Goal: Transaction & Acquisition: Obtain resource

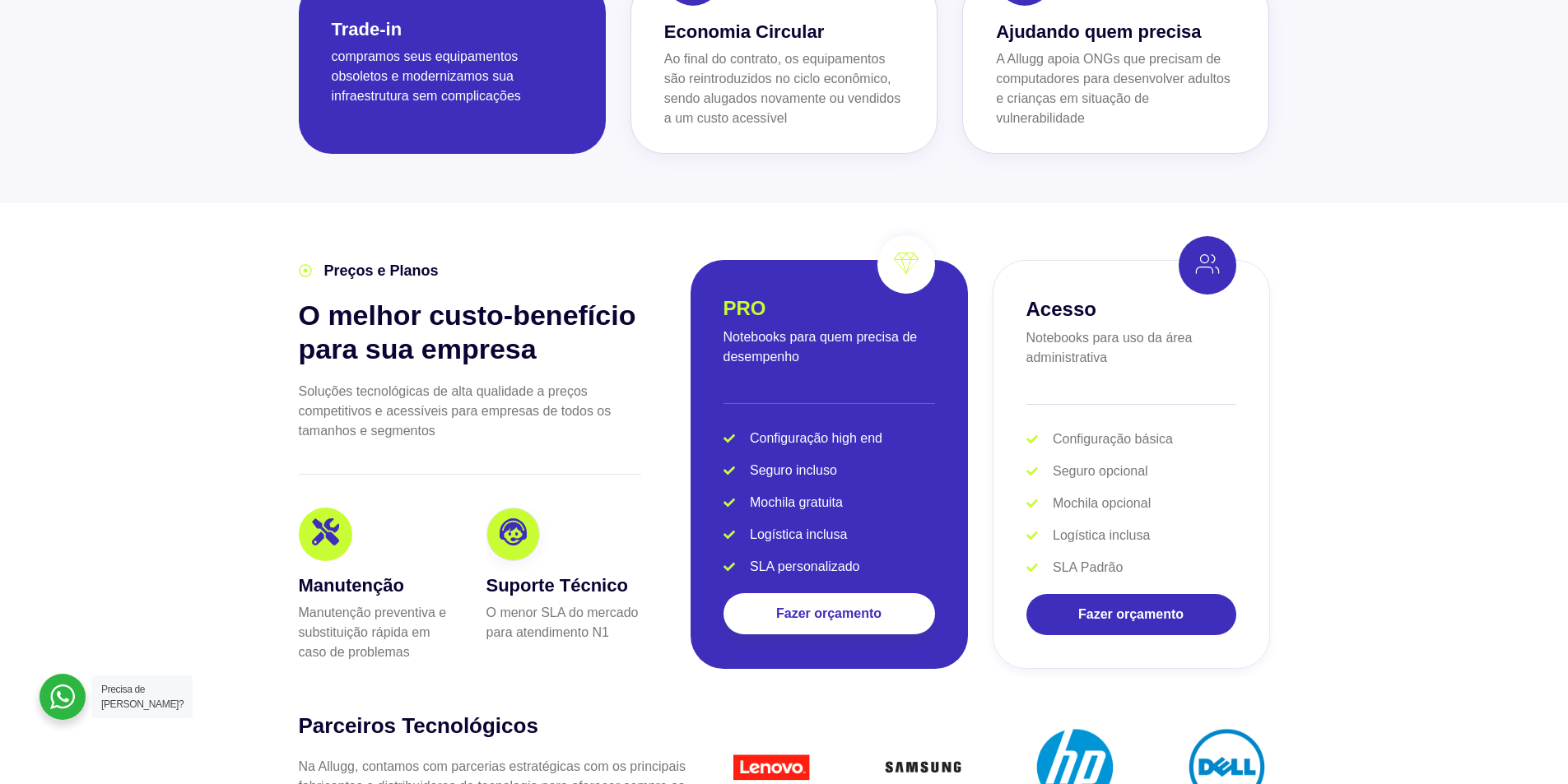
scroll to position [3208, 0]
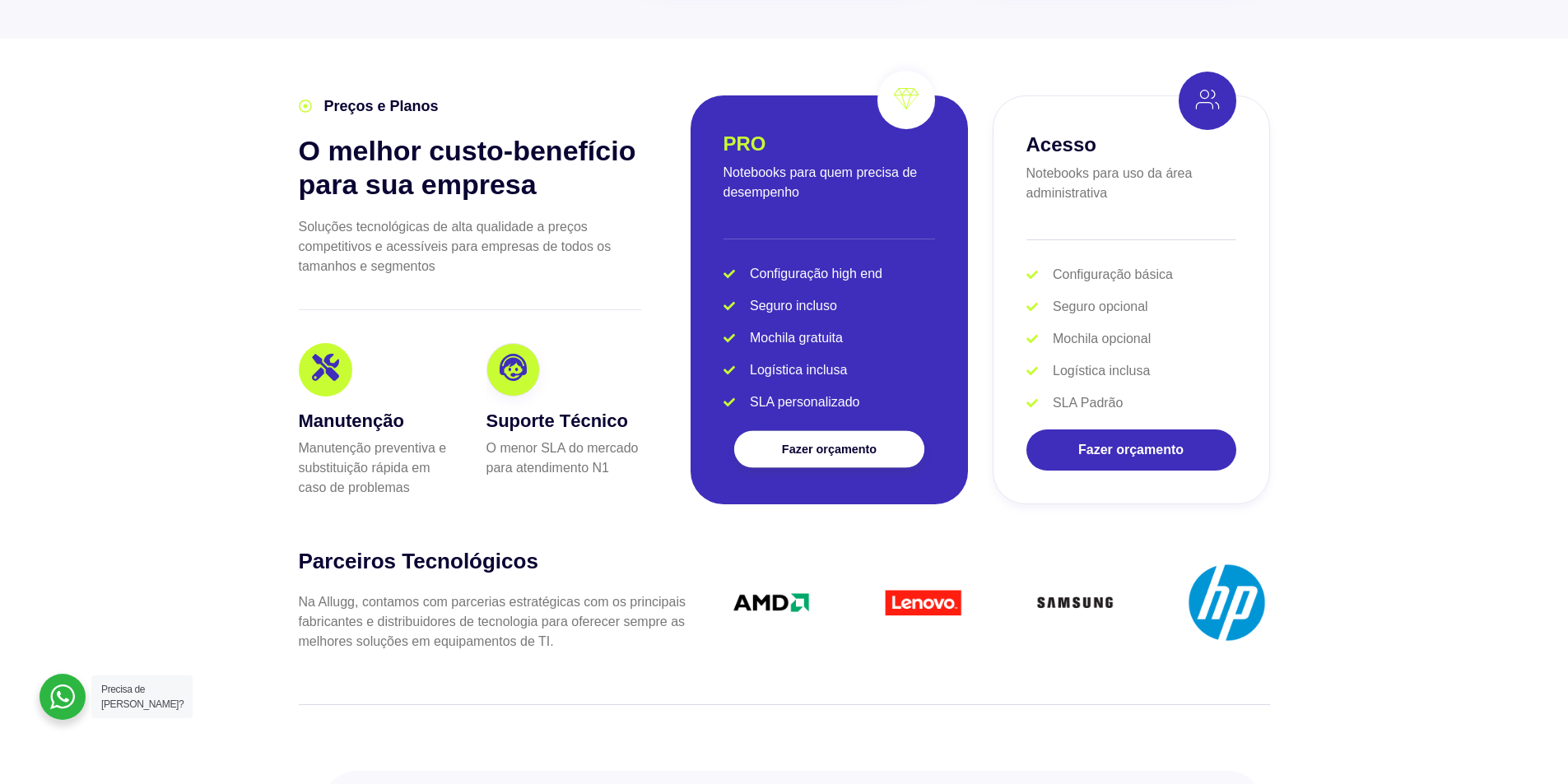
click at [779, 444] on span "Fazer orçamento" at bounding box center [828, 449] width 138 height 12
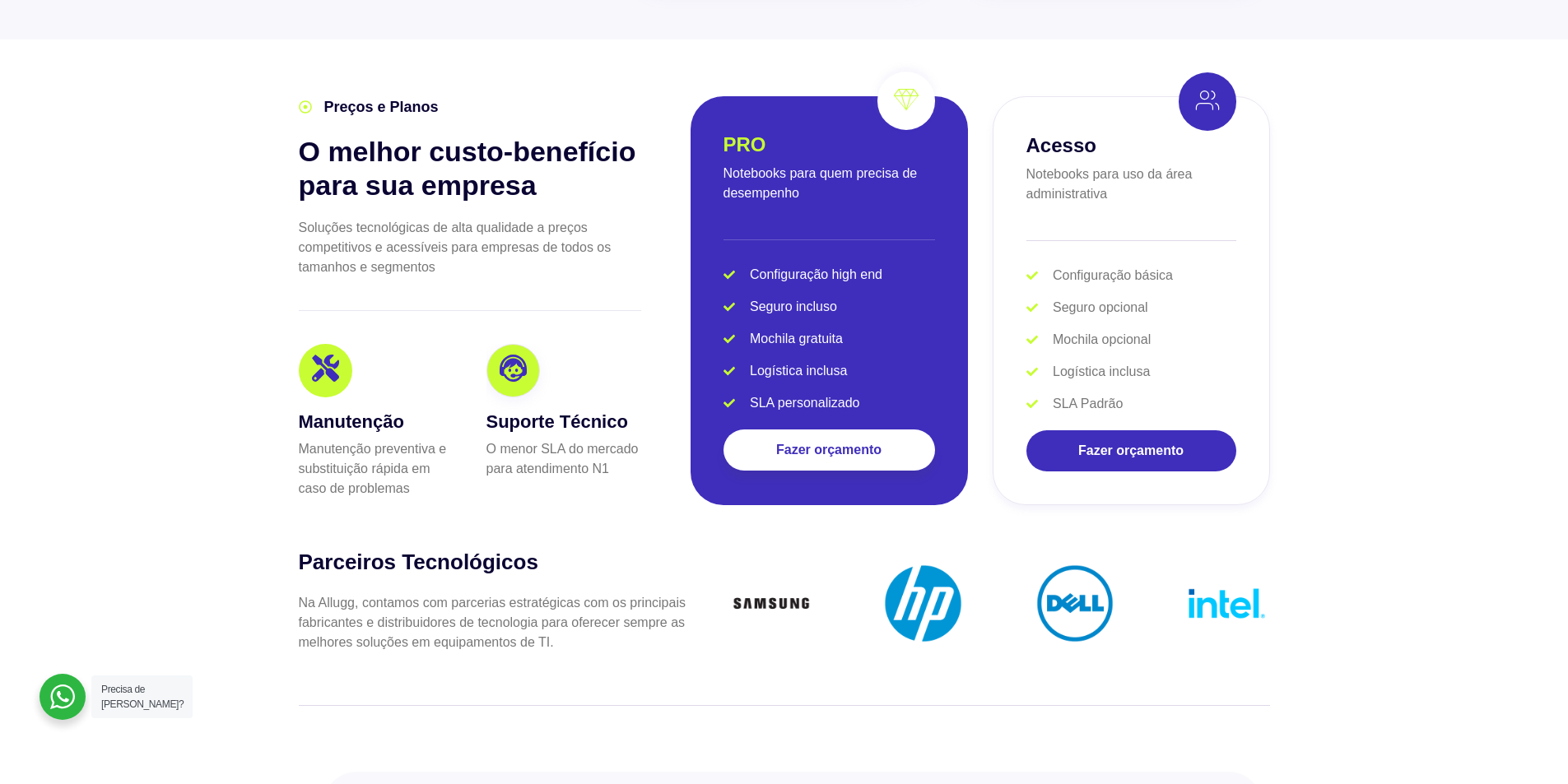
scroll to position [3043, 0]
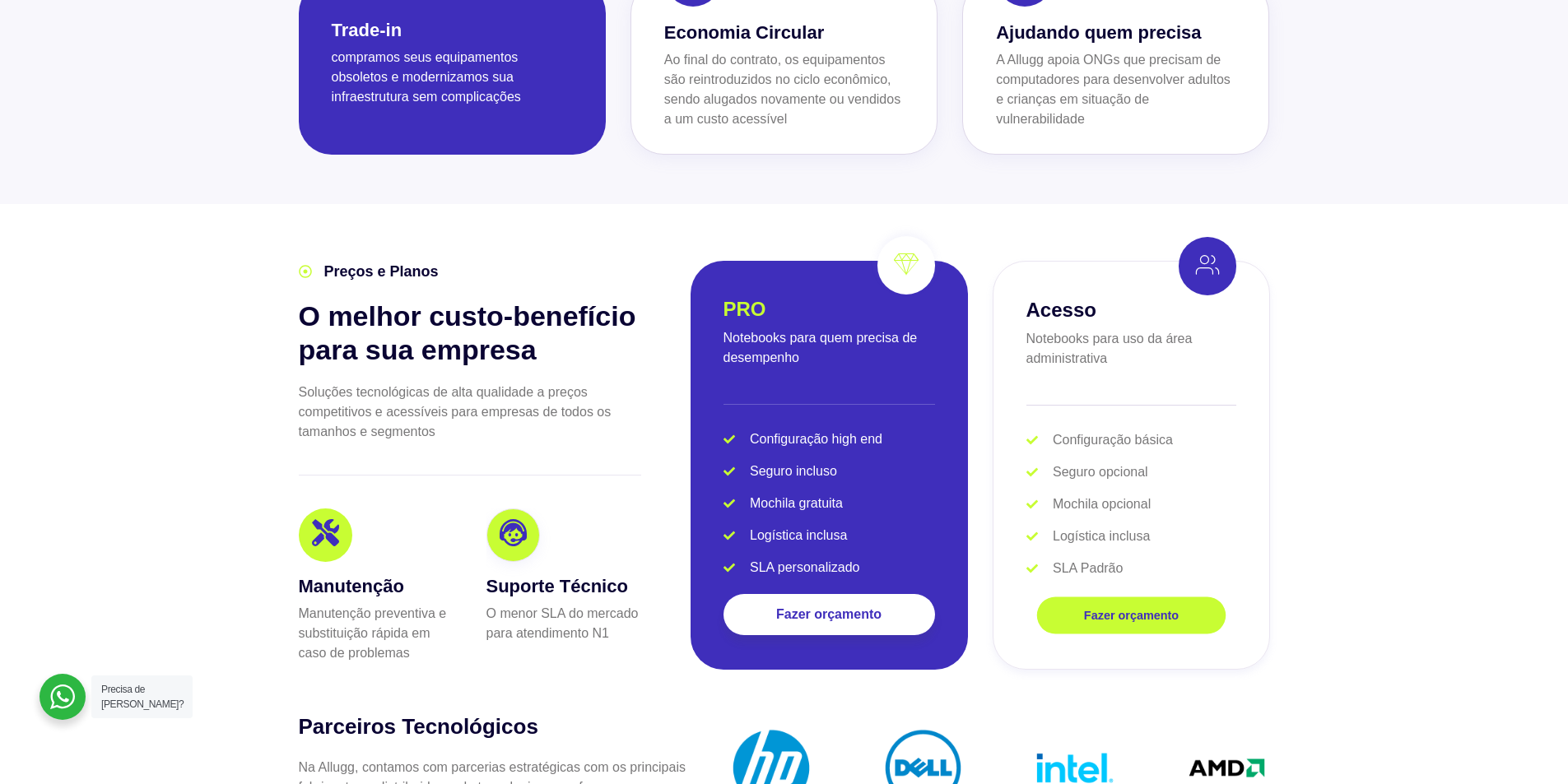
click at [1147, 597] on link "Fazer orçamento" at bounding box center [1130, 616] width 189 height 37
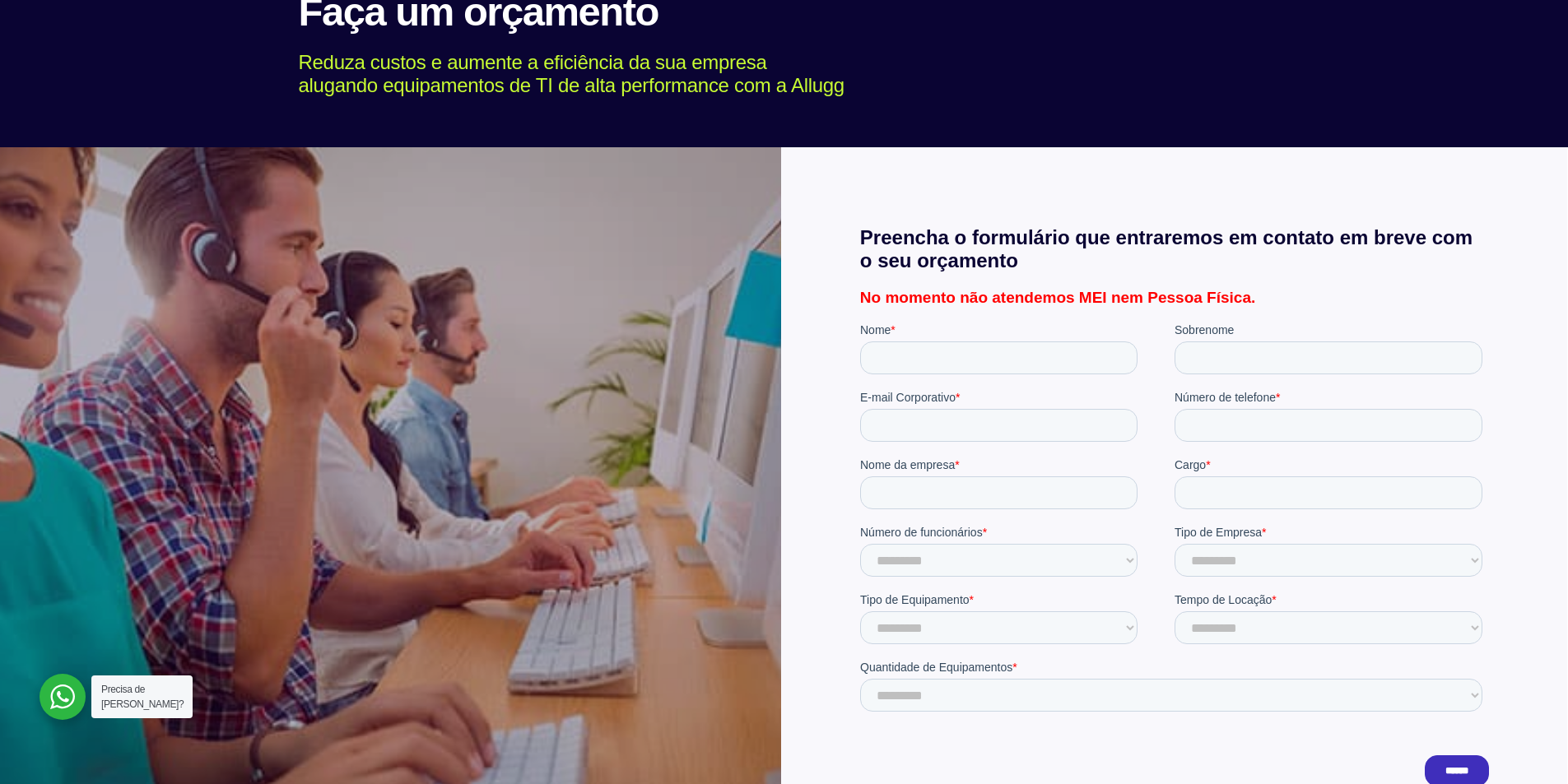
scroll to position [83, 0]
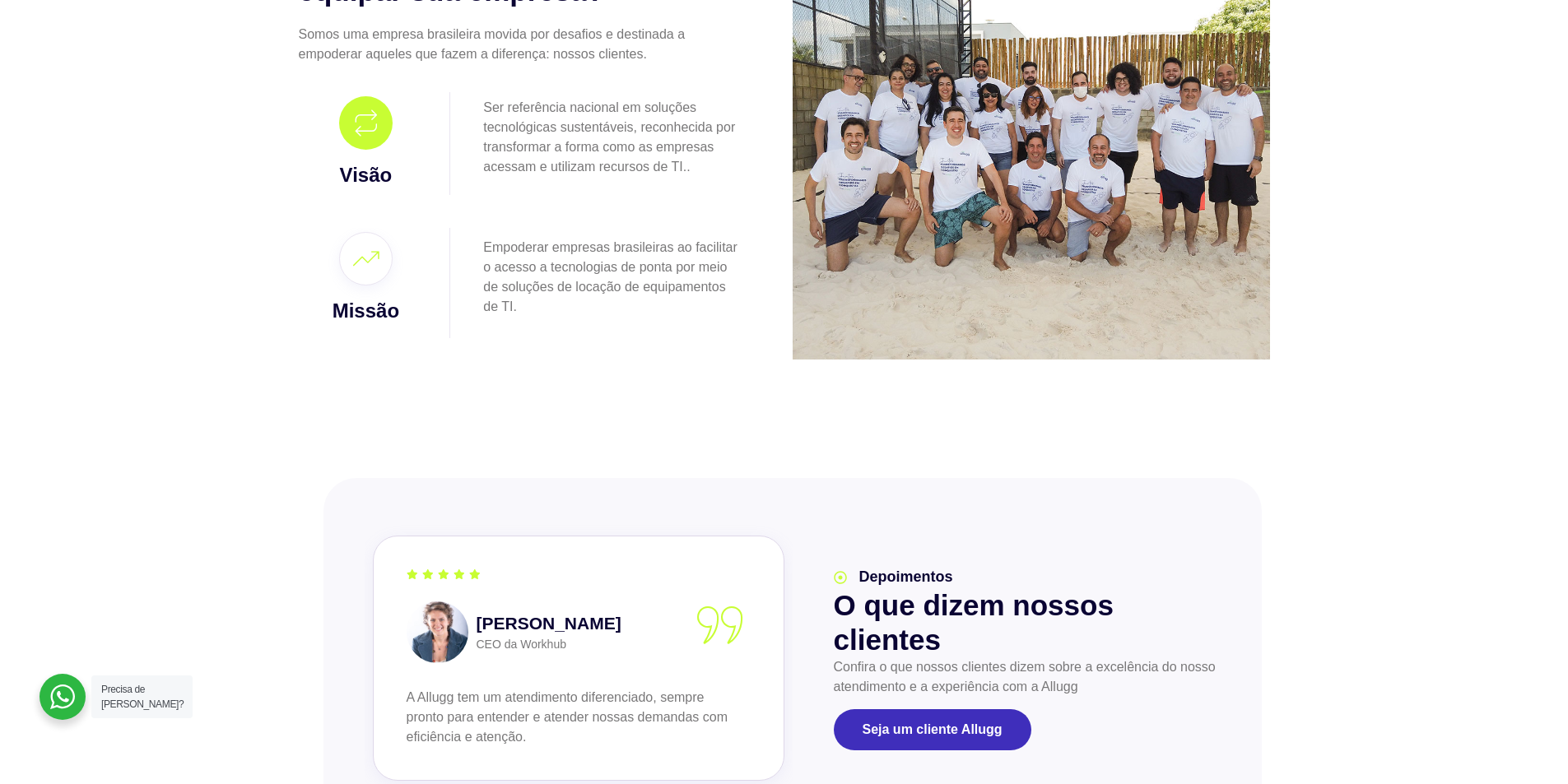
scroll to position [1316, 0]
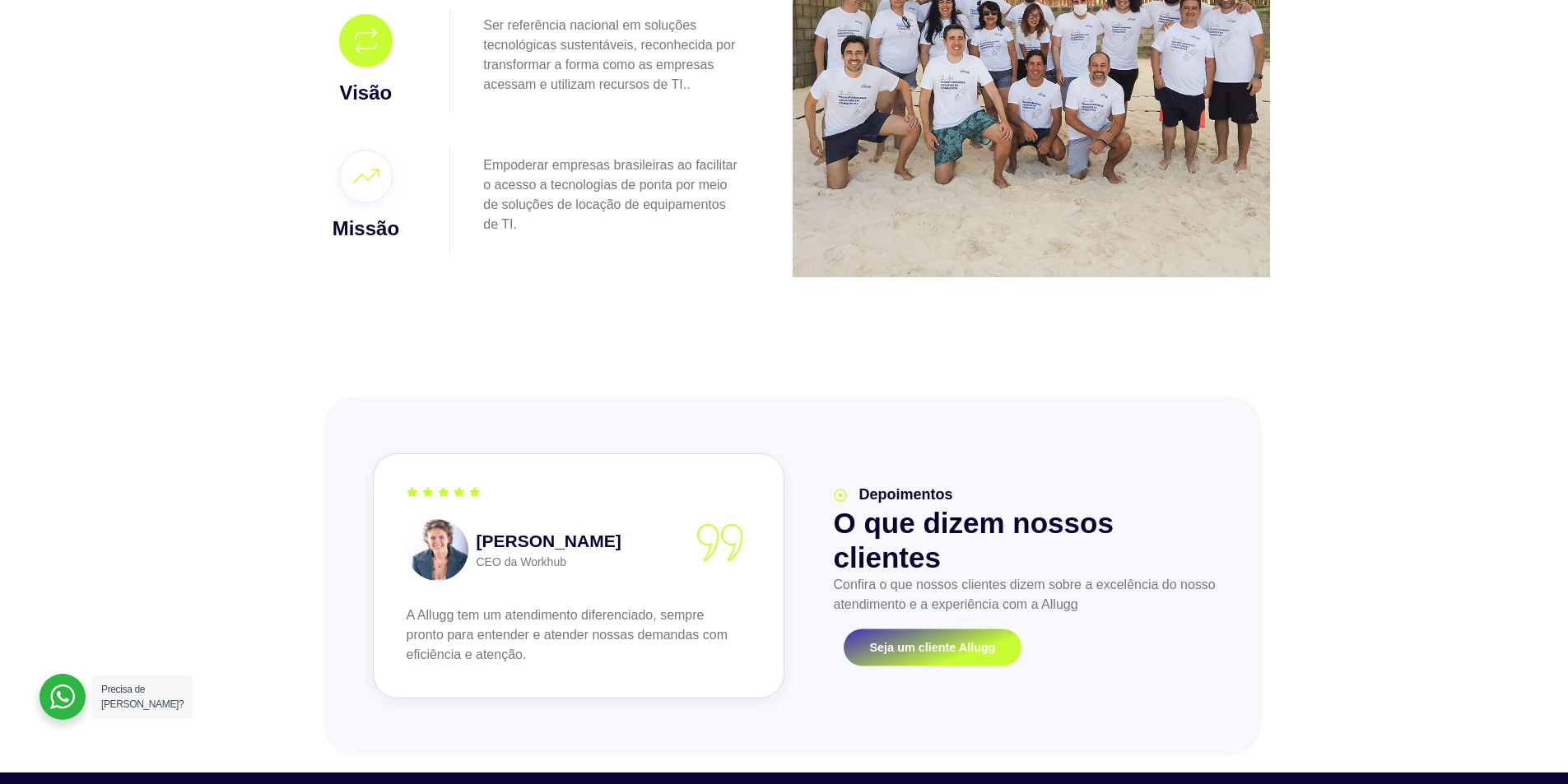
click at [955, 657] on link "Seja um cliente Allugg" at bounding box center [933, 647] width 178 height 37
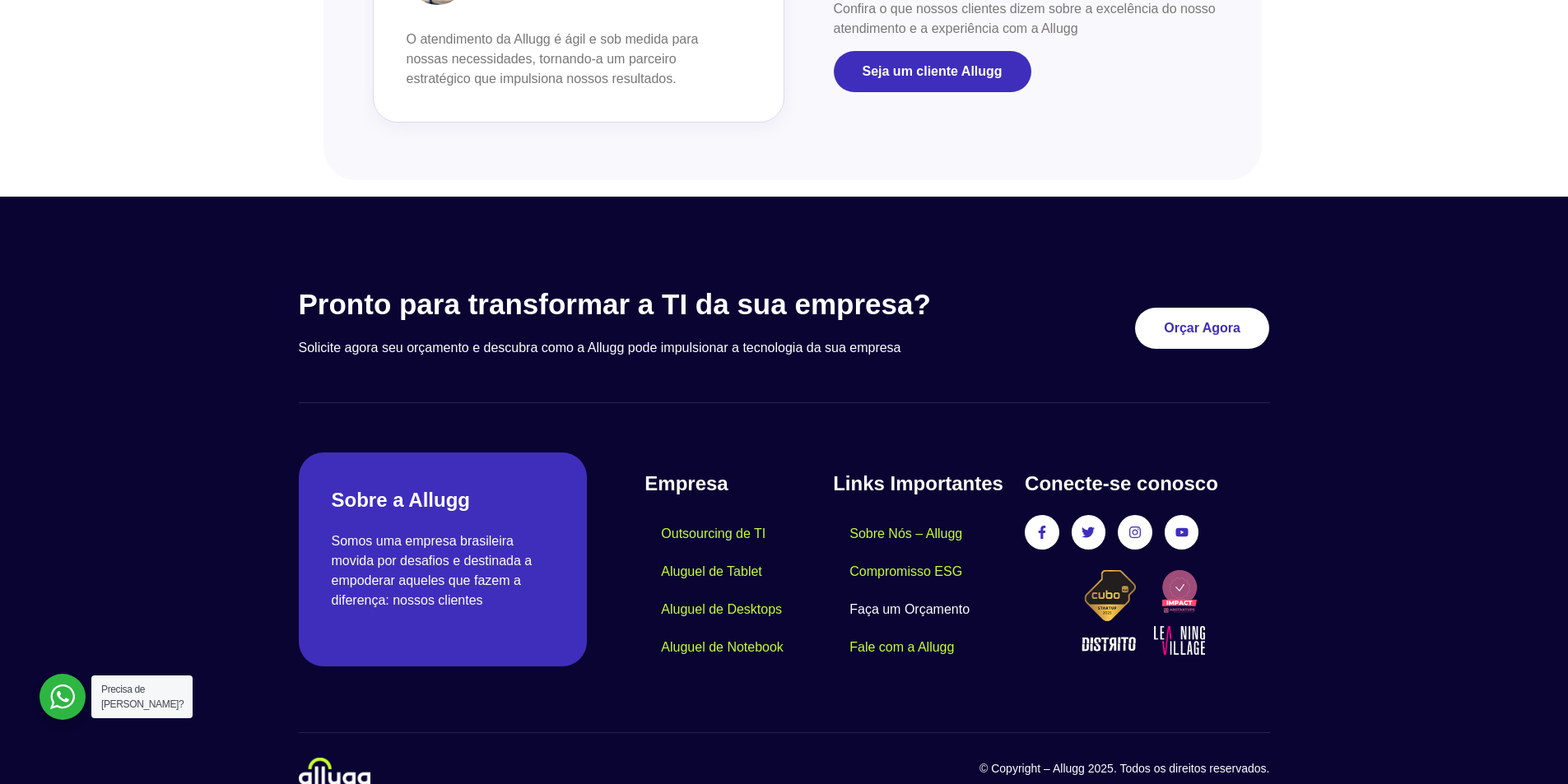
scroll to position [1924, 0]
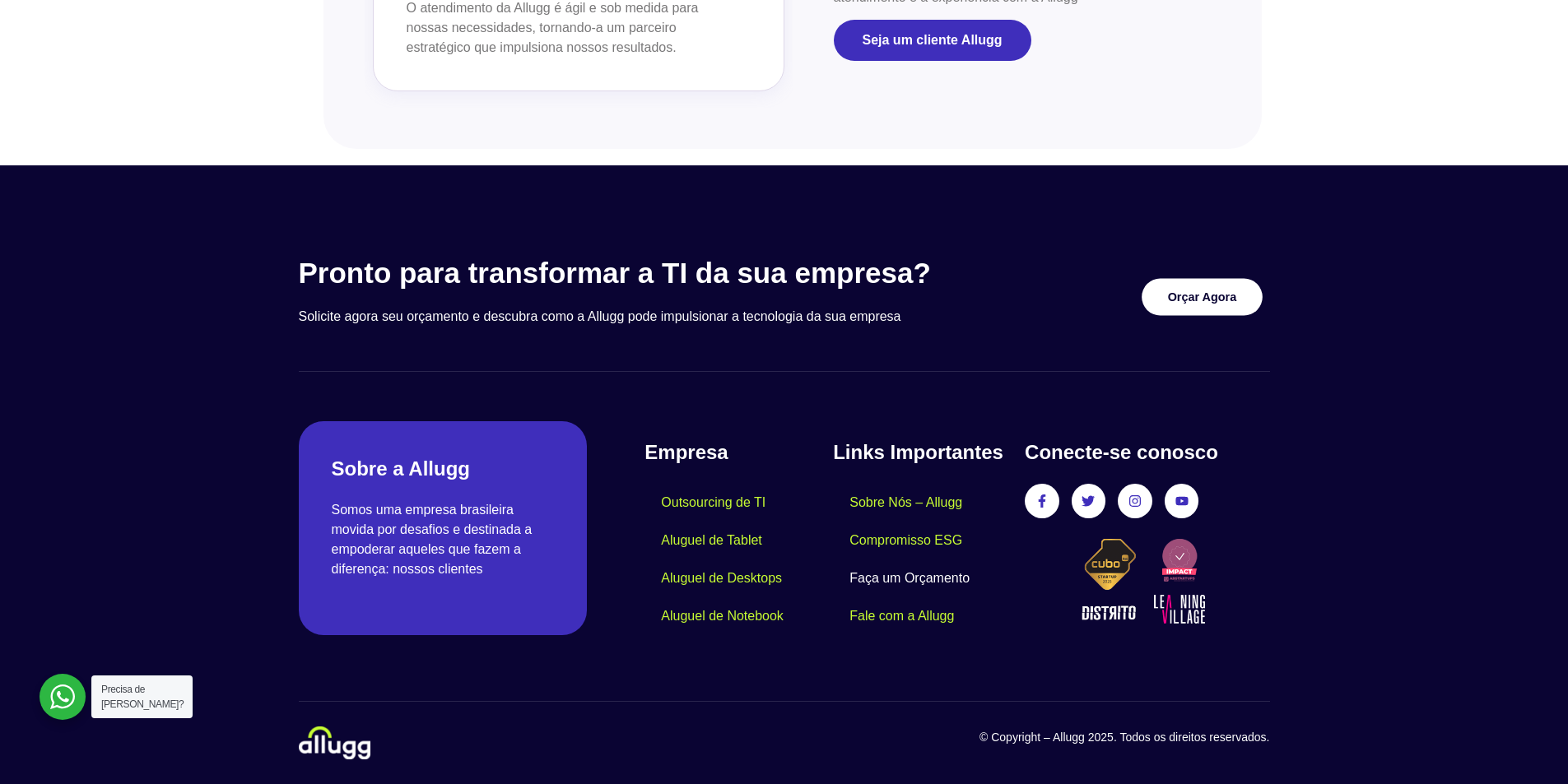
click at [1163, 292] on link "Orçar Agora" at bounding box center [1202, 298] width 121 height 37
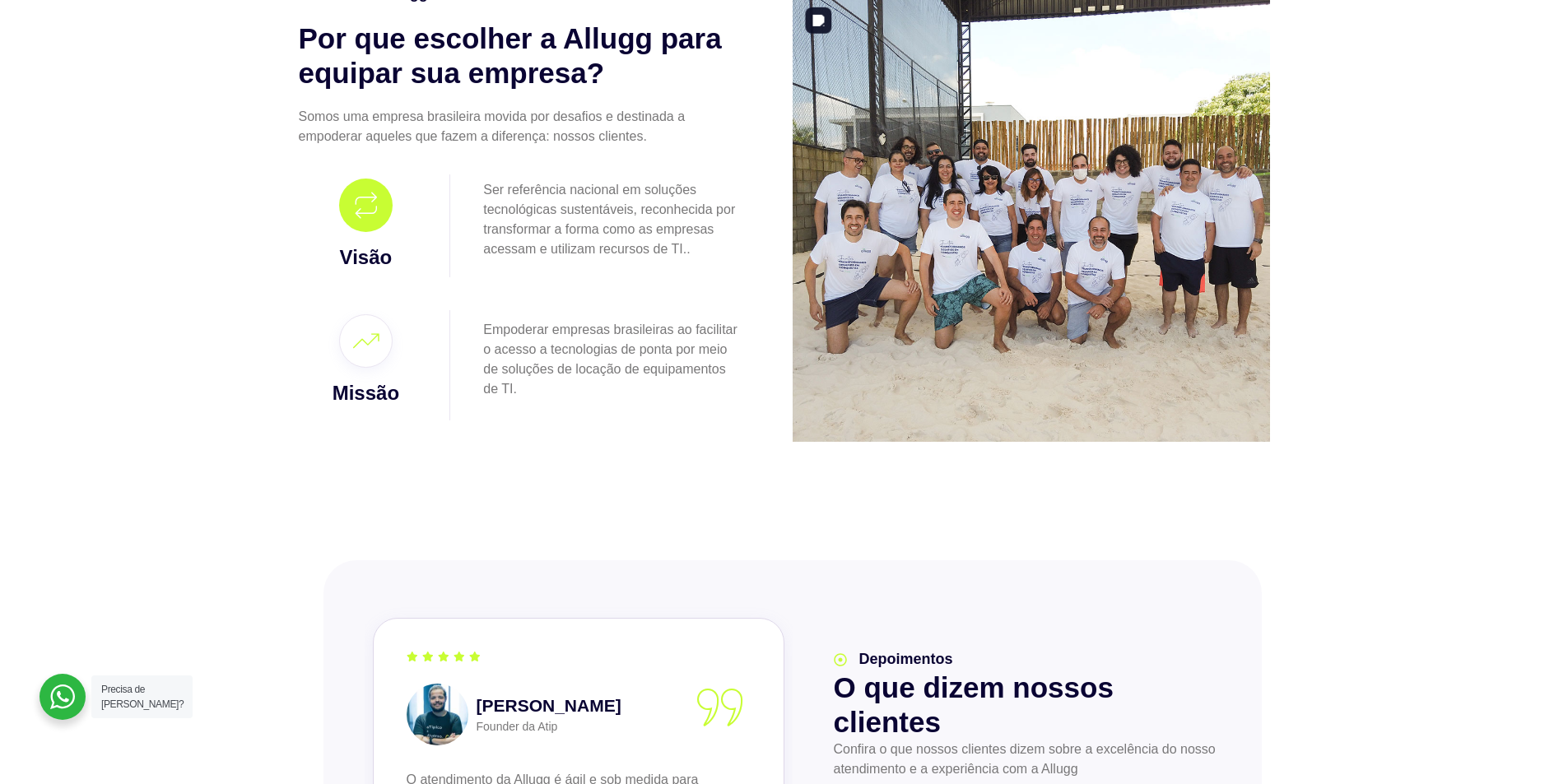
scroll to position [1316, 0]
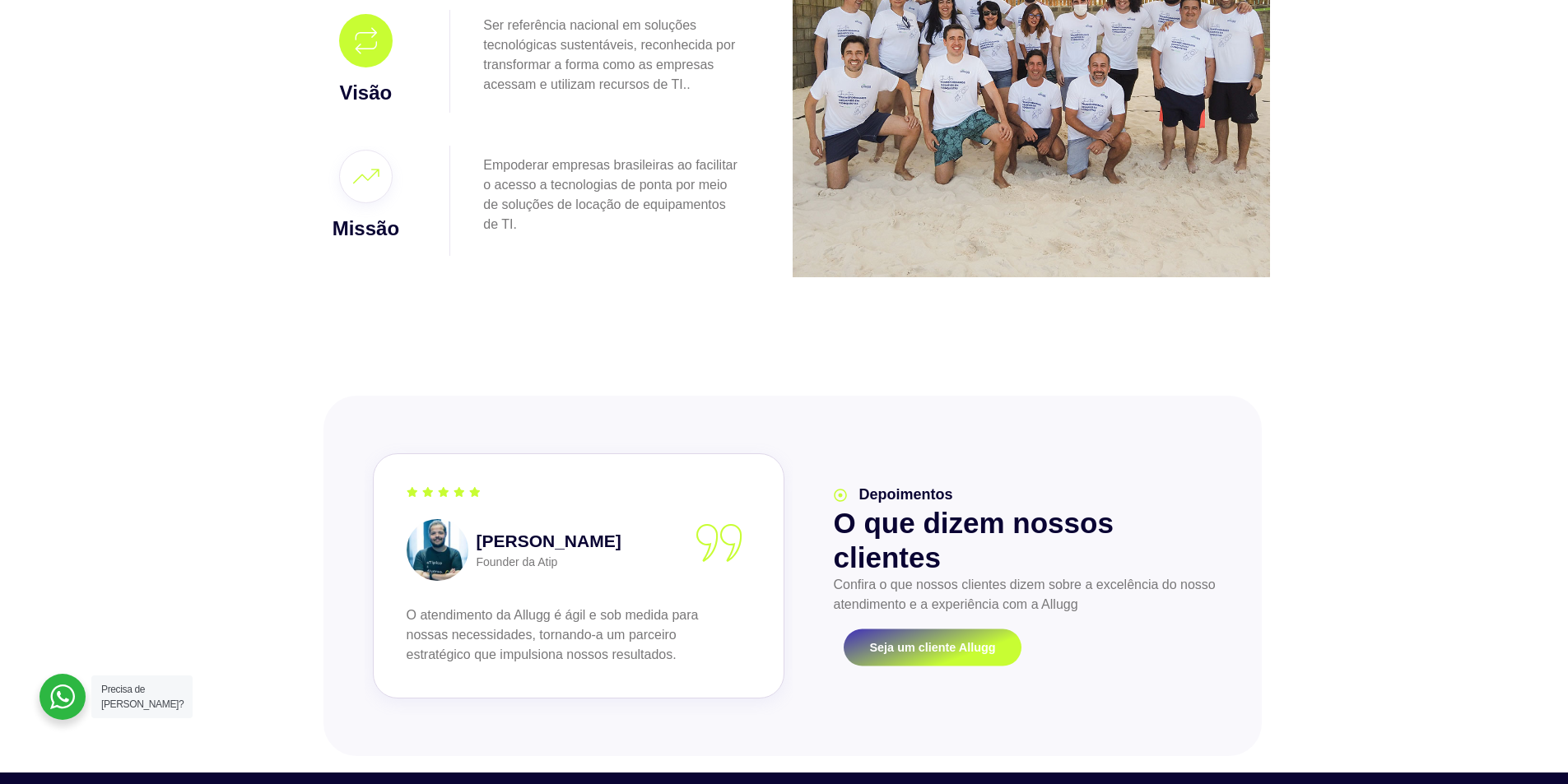
click at [937, 647] on span "Seja um cliente Allugg" at bounding box center [932, 647] width 126 height 12
